Goal: Task Accomplishment & Management: Manage account settings

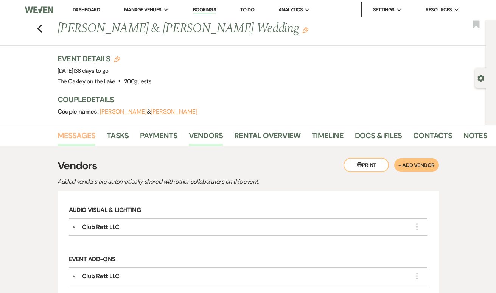
click at [86, 139] on link "Messages" at bounding box center [76, 137] width 38 height 17
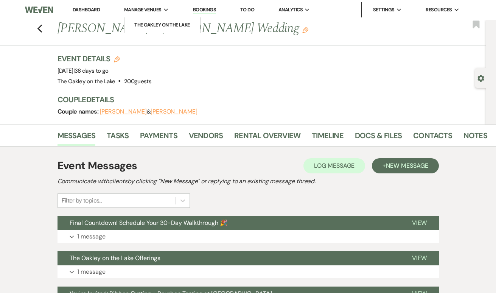
click at [154, 10] on span "Manage Venues" at bounding box center [142, 10] width 37 height 8
click at [153, 26] on li "The Oakley on the Lake" at bounding box center [162, 25] width 68 height 8
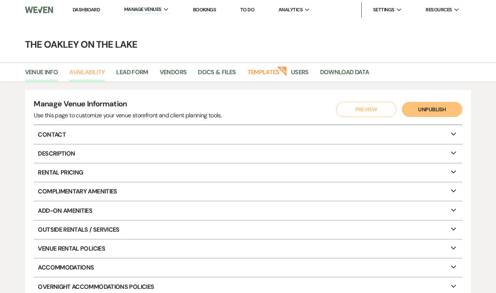
click at [85, 74] on link "Availability" at bounding box center [87, 74] width 36 height 14
select select "2"
select select "2026"
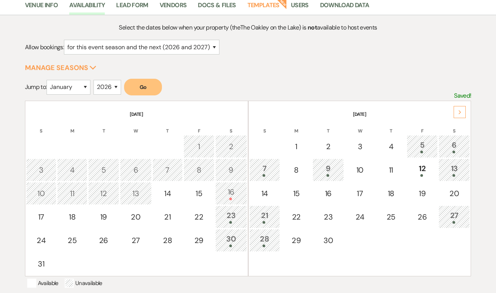
scroll to position [67, 0]
select select "3"
select select "2027"
click at [157, 87] on button "Go" at bounding box center [143, 86] width 38 height 17
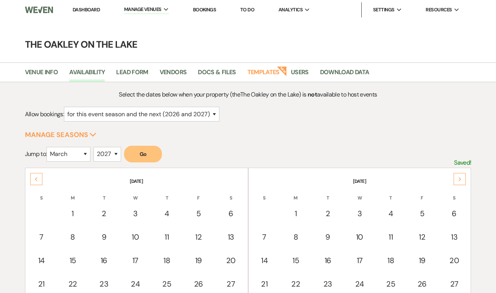
scroll to position [0, 0]
click at [92, 12] on link "Dashboard" at bounding box center [86, 9] width 27 height 6
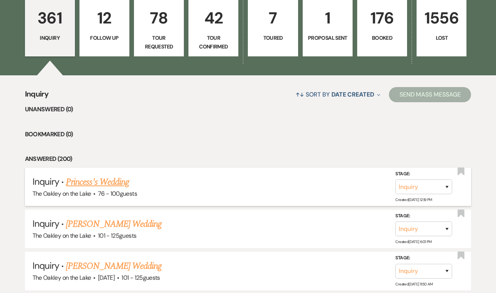
click at [98, 180] on link "Princess's Wedding" at bounding box center [97, 182] width 63 height 14
select select "4"
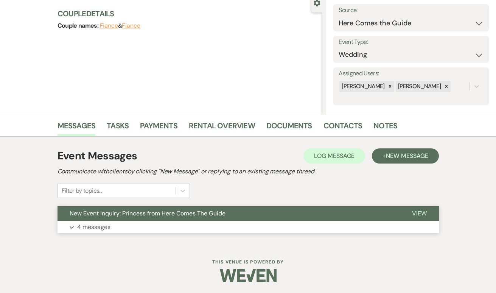
click at [93, 218] on button "New Event Inquiry: Princess from Here Comes The Guide" at bounding box center [228, 213] width 342 height 14
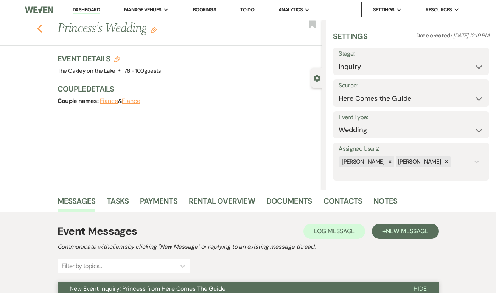
click at [38, 24] on button "Previous" at bounding box center [40, 28] width 6 height 11
